Goal: Find specific fact: Find specific fact

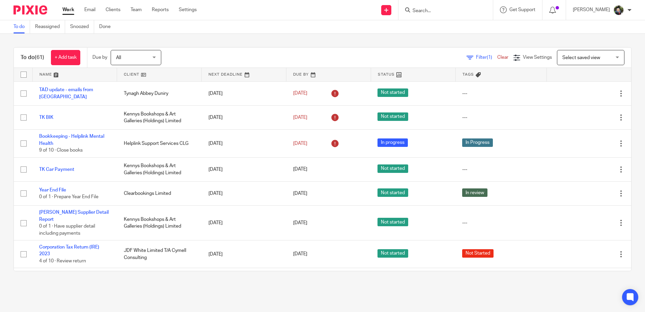
click at [429, 14] on form at bounding box center [448, 10] width 72 height 8
click at [431, 12] on input "Search" at bounding box center [442, 11] width 61 height 6
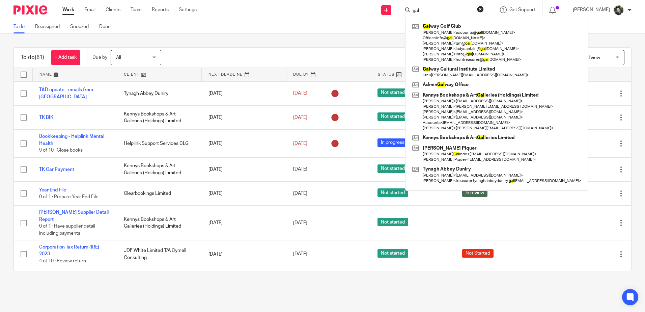
type input "gal"
click at [438, 25] on link at bounding box center [497, 42] width 173 height 43
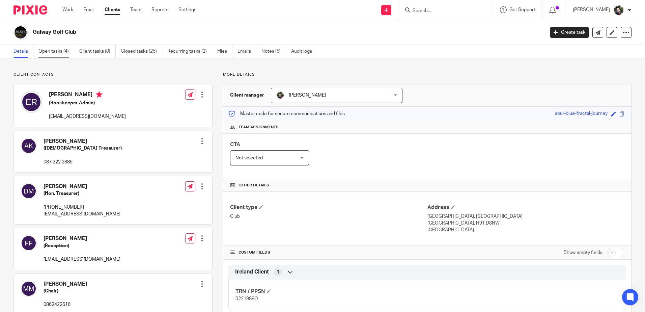
click at [53, 51] on link "Open tasks (4)" at bounding box center [56, 51] width 36 height 13
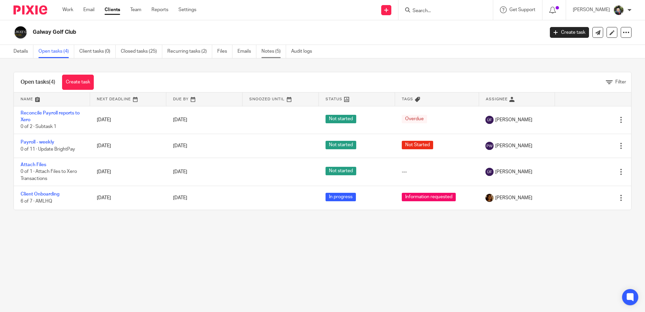
click at [268, 52] on link "Notes (5)" at bounding box center [274, 51] width 25 height 13
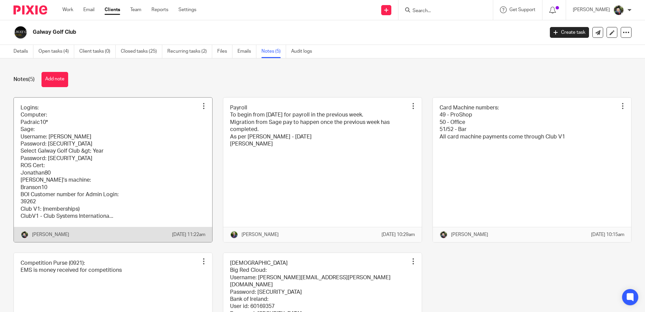
click at [127, 132] on link at bounding box center [113, 170] width 198 height 144
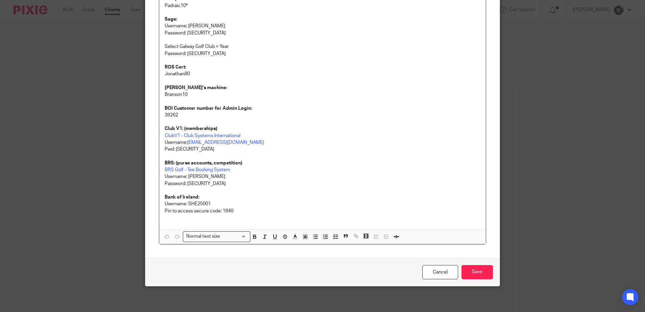
scroll to position [98, 0]
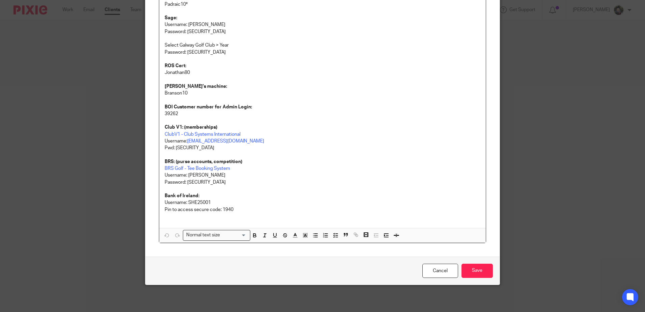
click at [197, 202] on p "Username: SHE25001" at bounding box center [323, 202] width 316 height 7
copy p "SHE25001"
